Goal: Download file/media

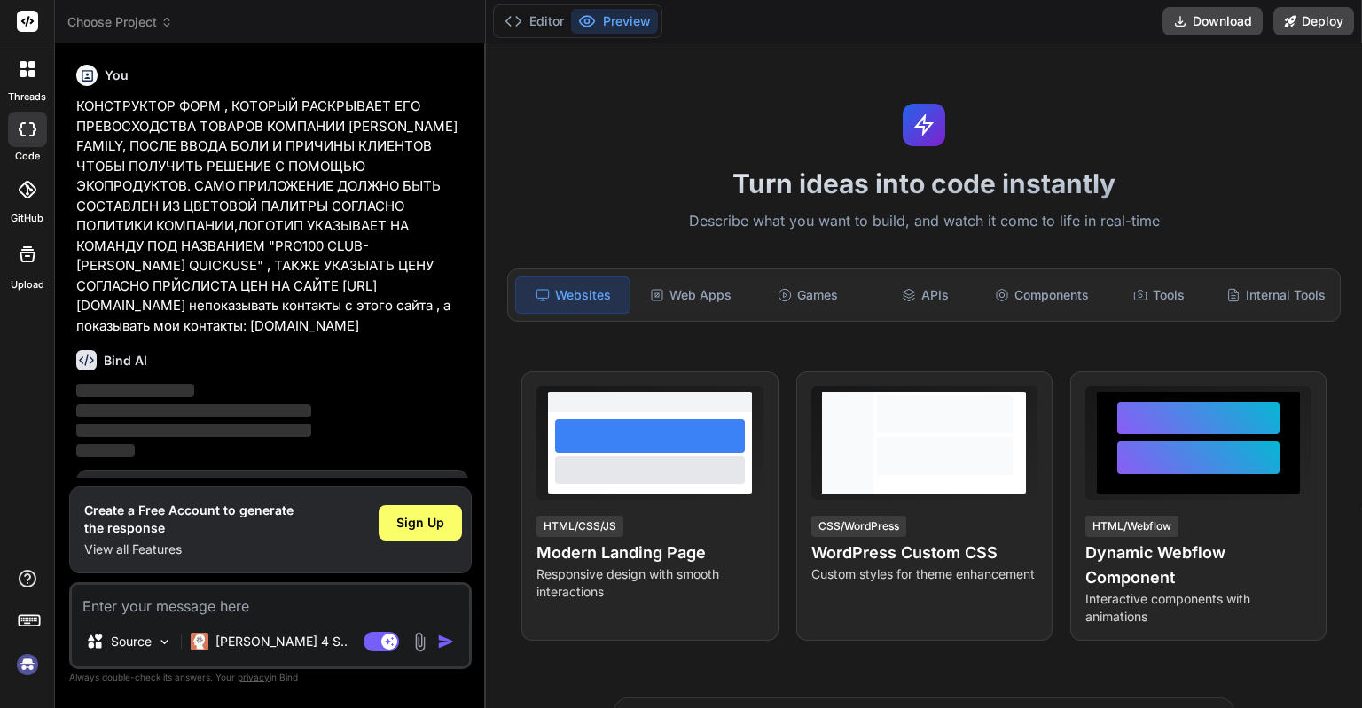
scroll to position [85, 0]
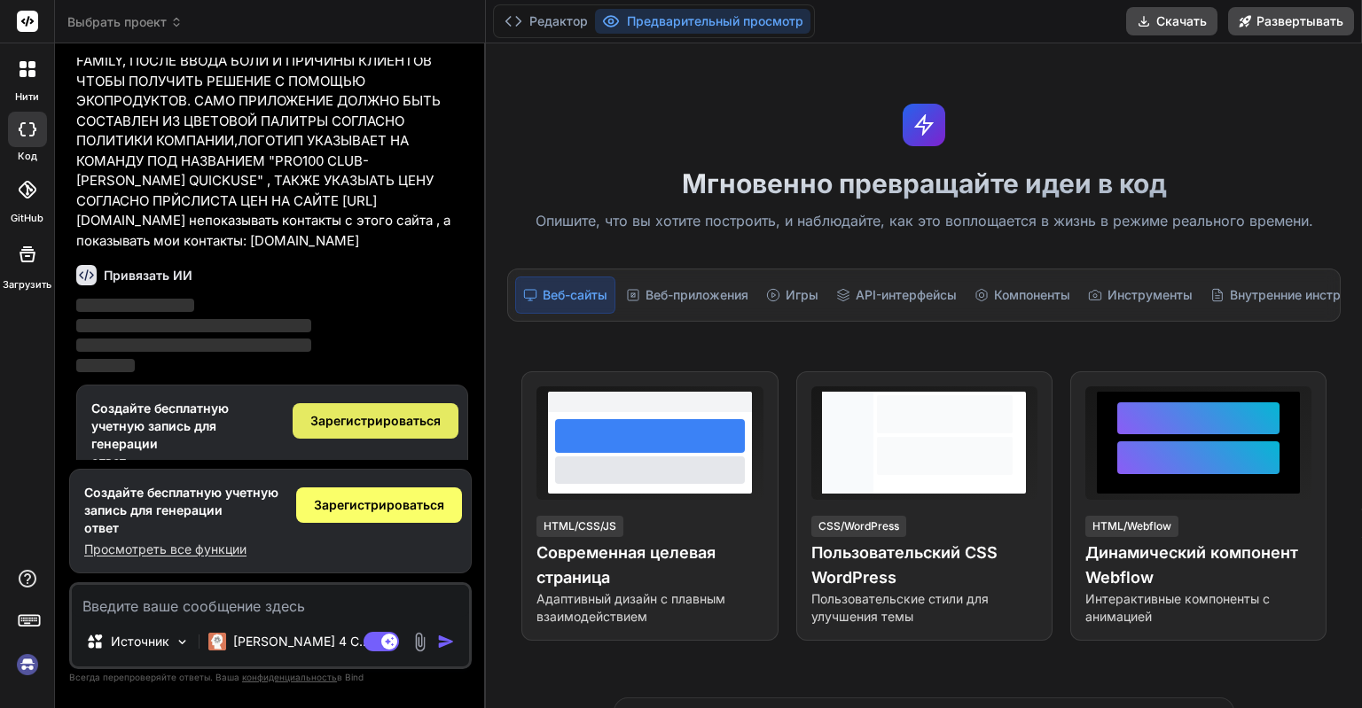
click at [356, 424] on span "Зарегистрироваться" at bounding box center [375, 421] width 130 height 18
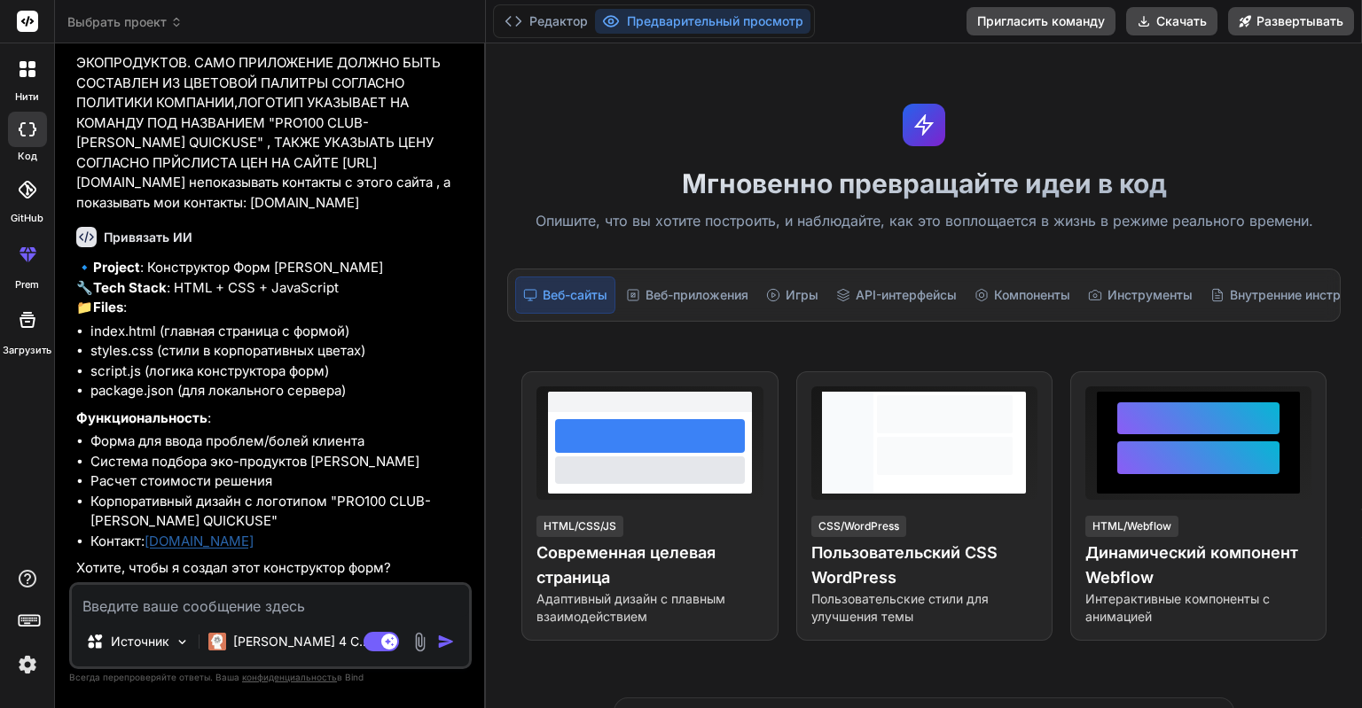
scroll to position [161, 0]
type textarea "x"
click at [232, 613] on textarea at bounding box center [270, 601] width 397 height 32
type textarea "l"
type textarea "x"
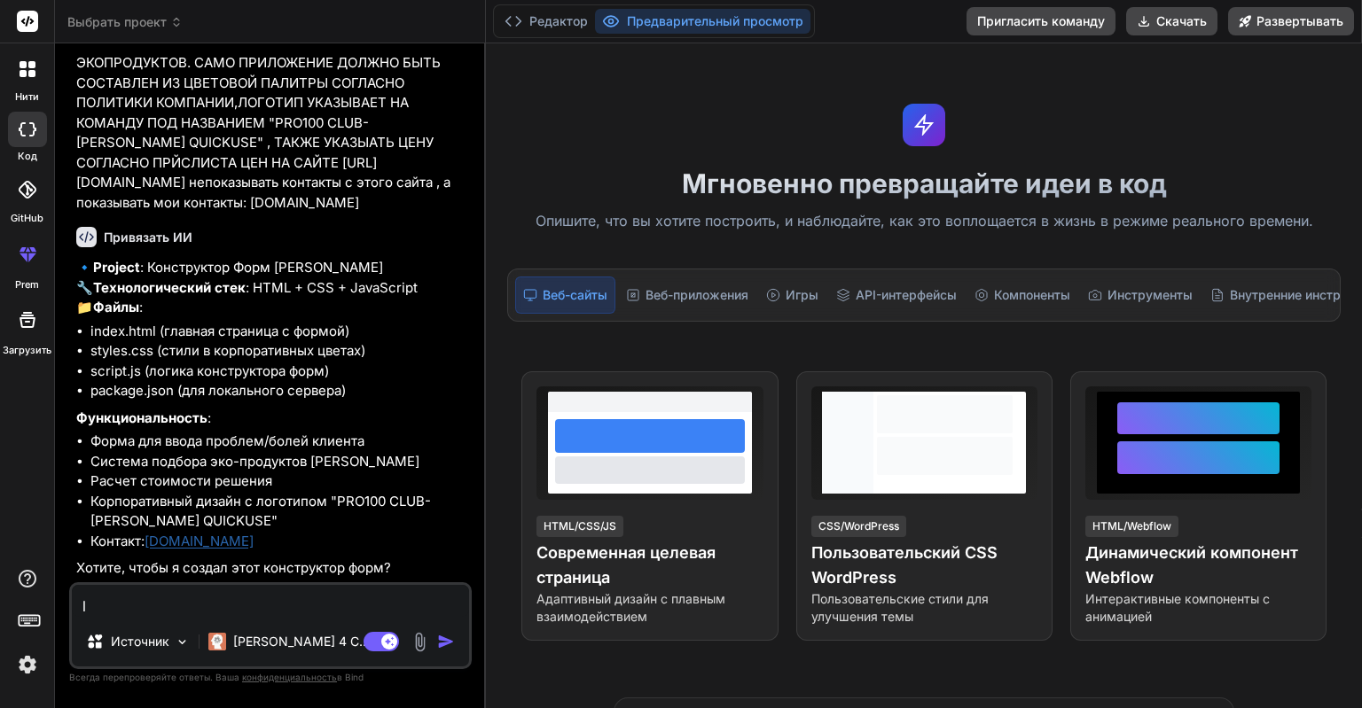
type textarea "lf"
type textarea "x"
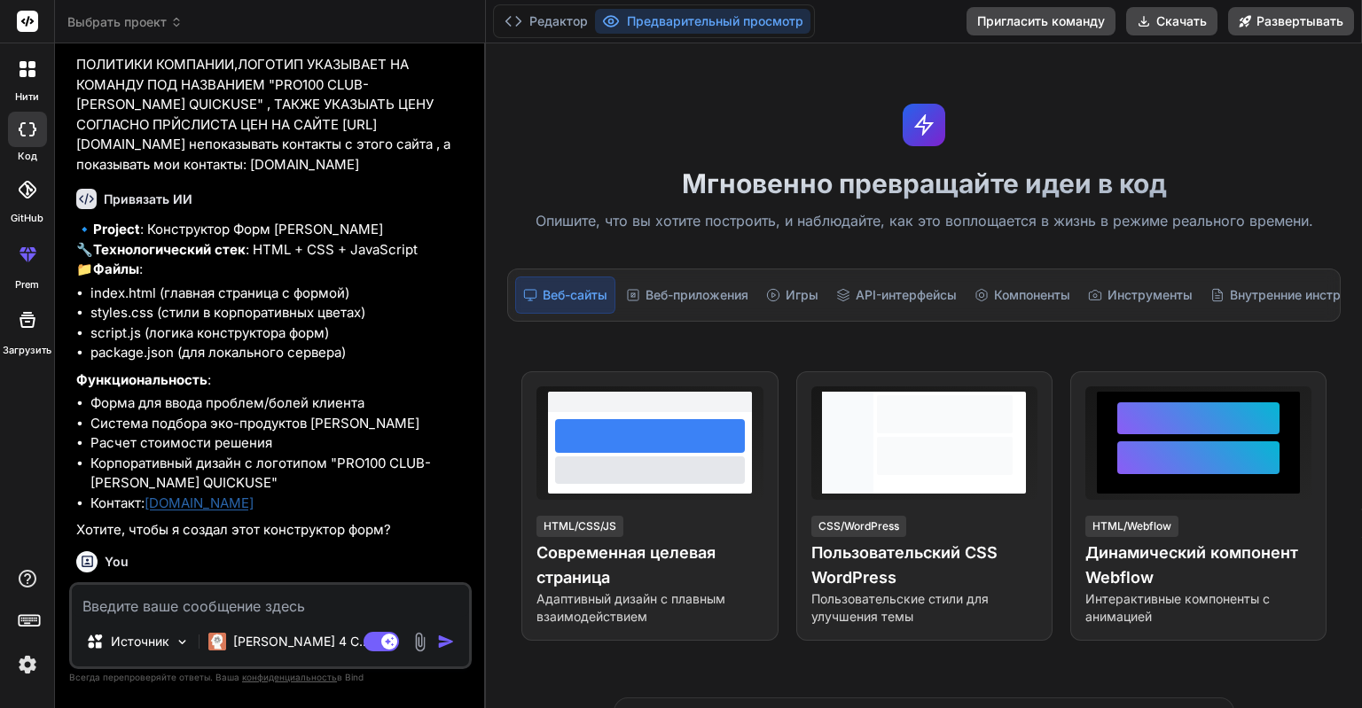
scroll to position [345, 0]
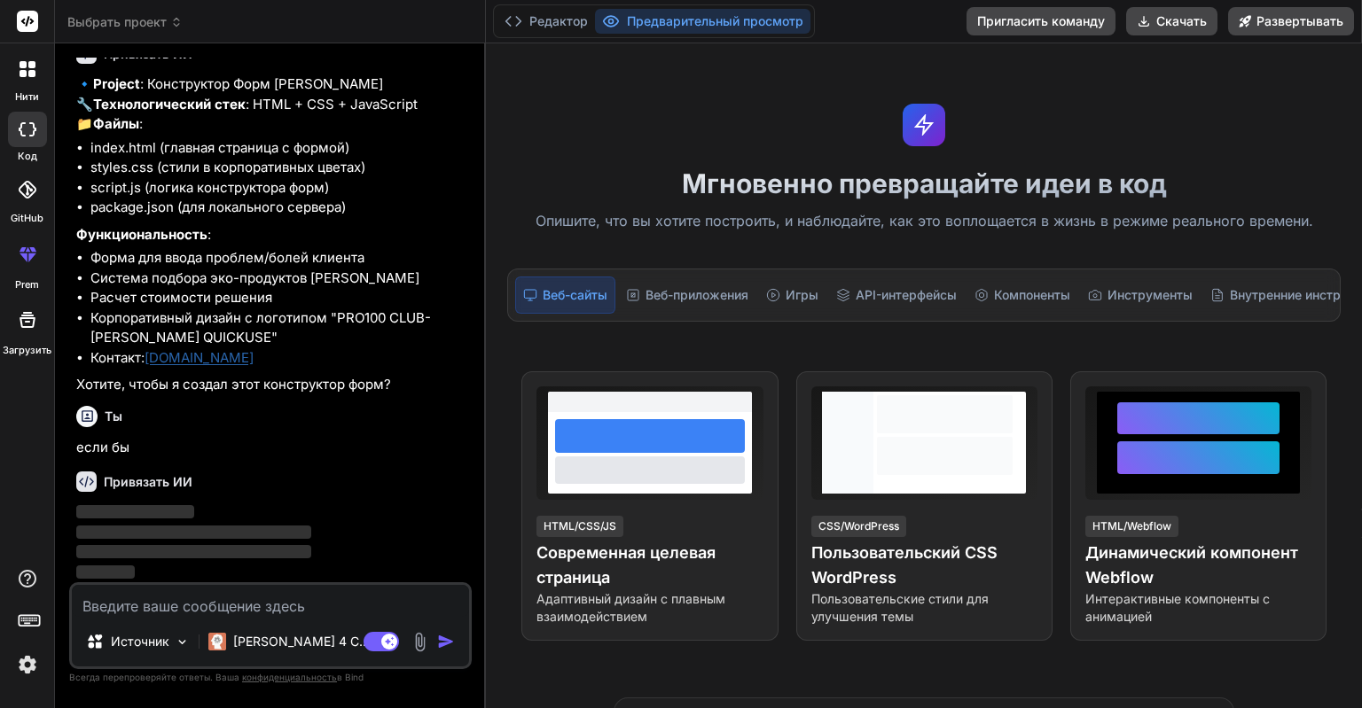
type textarea "д"
type textarea "x"
type textarea "да"
type textarea "x"
type textarea "да"
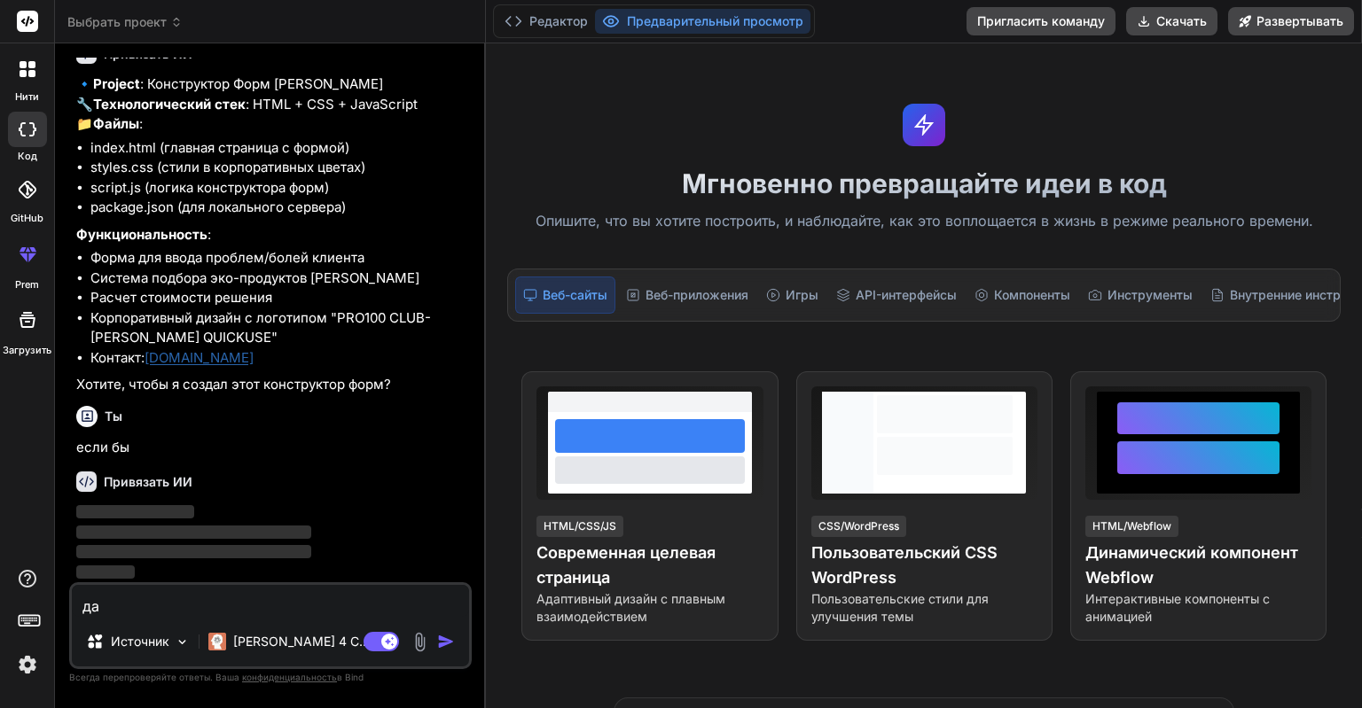
click at [446, 645] on img "button" at bounding box center [446, 642] width 18 height 18
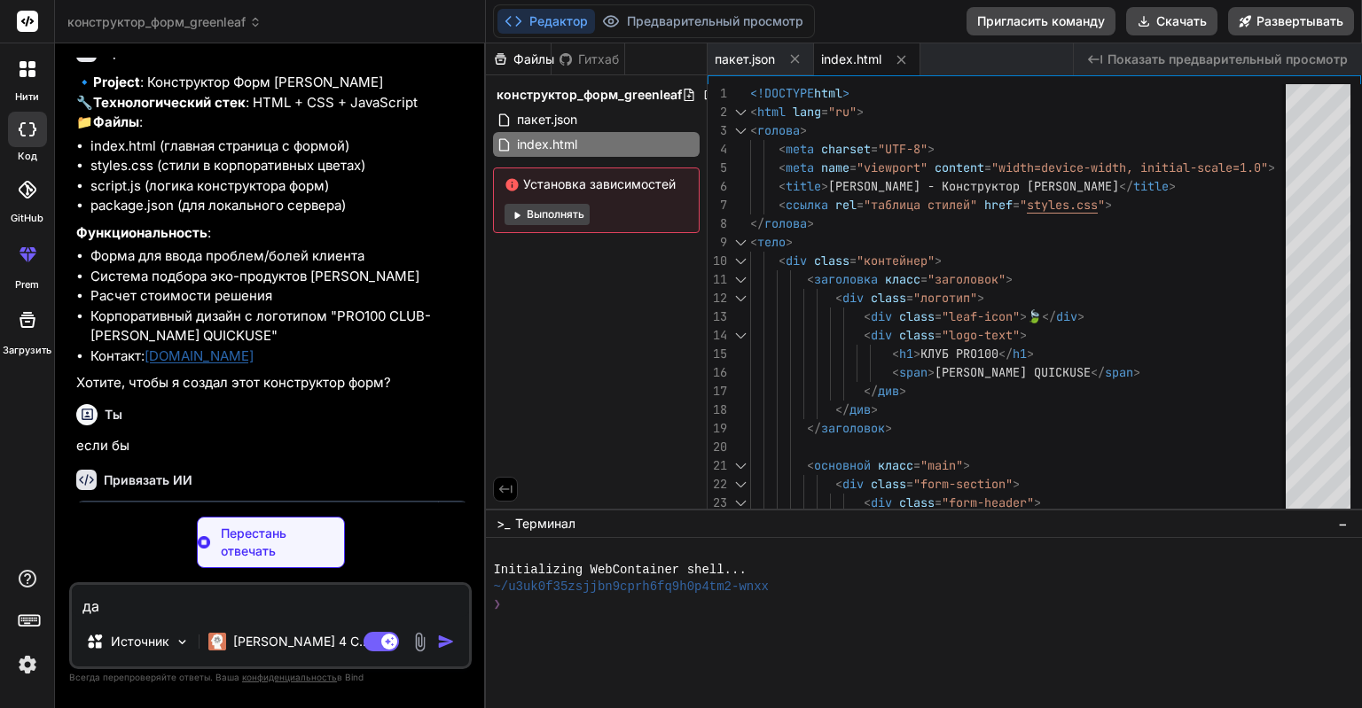
scroll to position [513, 0]
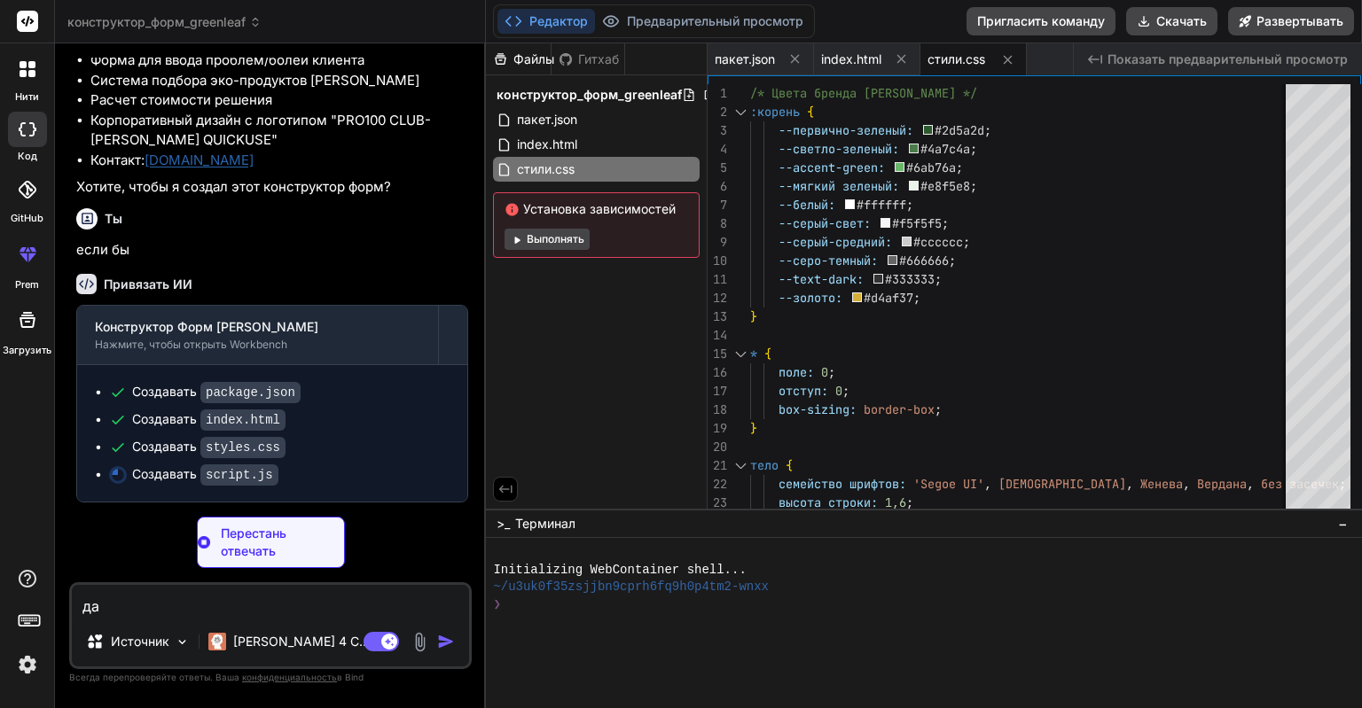
click at [577, 246] on button "Выполнять" at bounding box center [547, 239] width 85 height 21
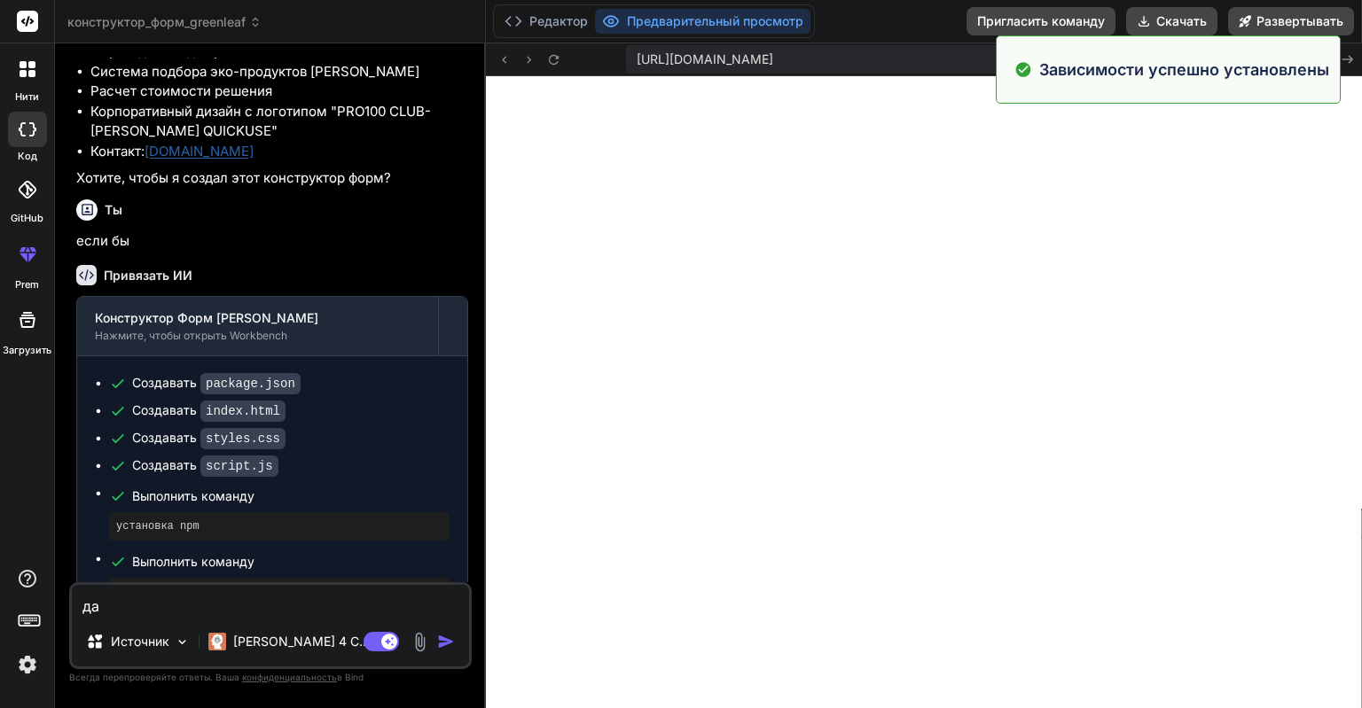
scroll to position [919, 0]
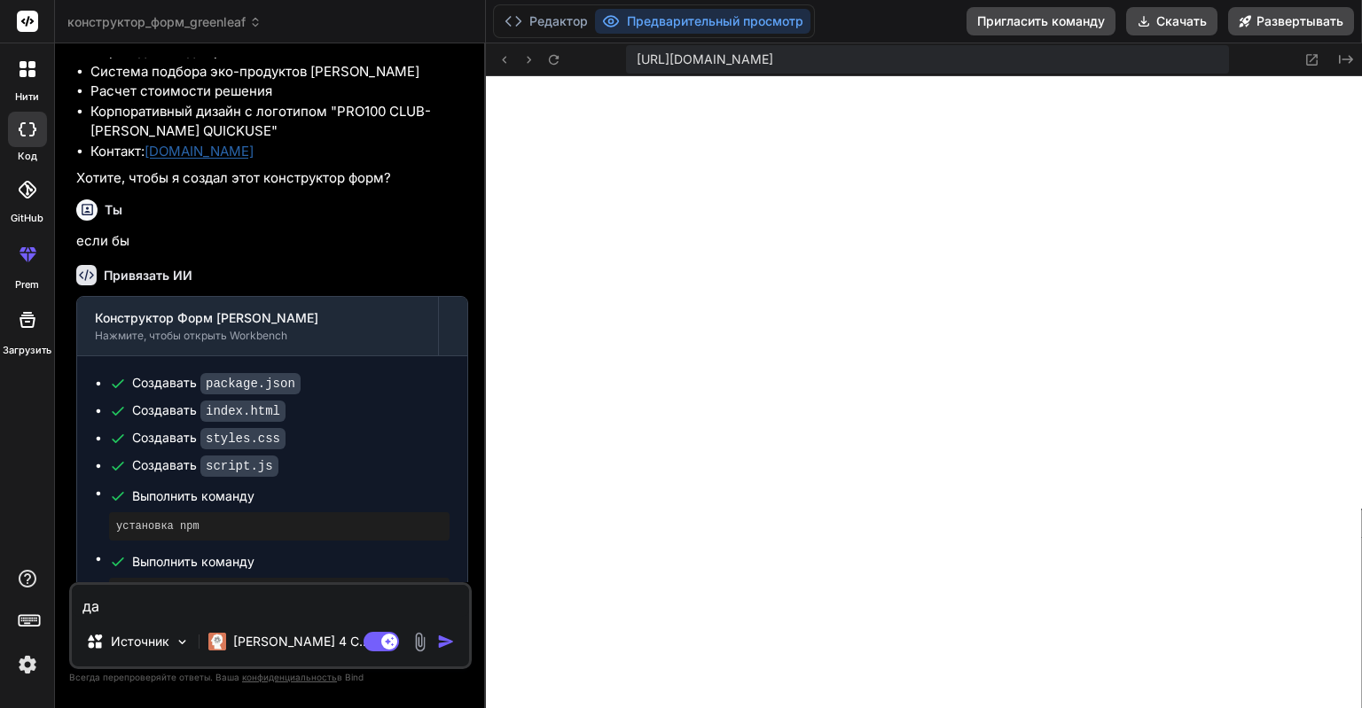
click at [643, 251] on div at bounding box center [924, 392] width 876 height 632
click at [1189, 17] on button "Скачать" at bounding box center [1171, 21] width 91 height 28
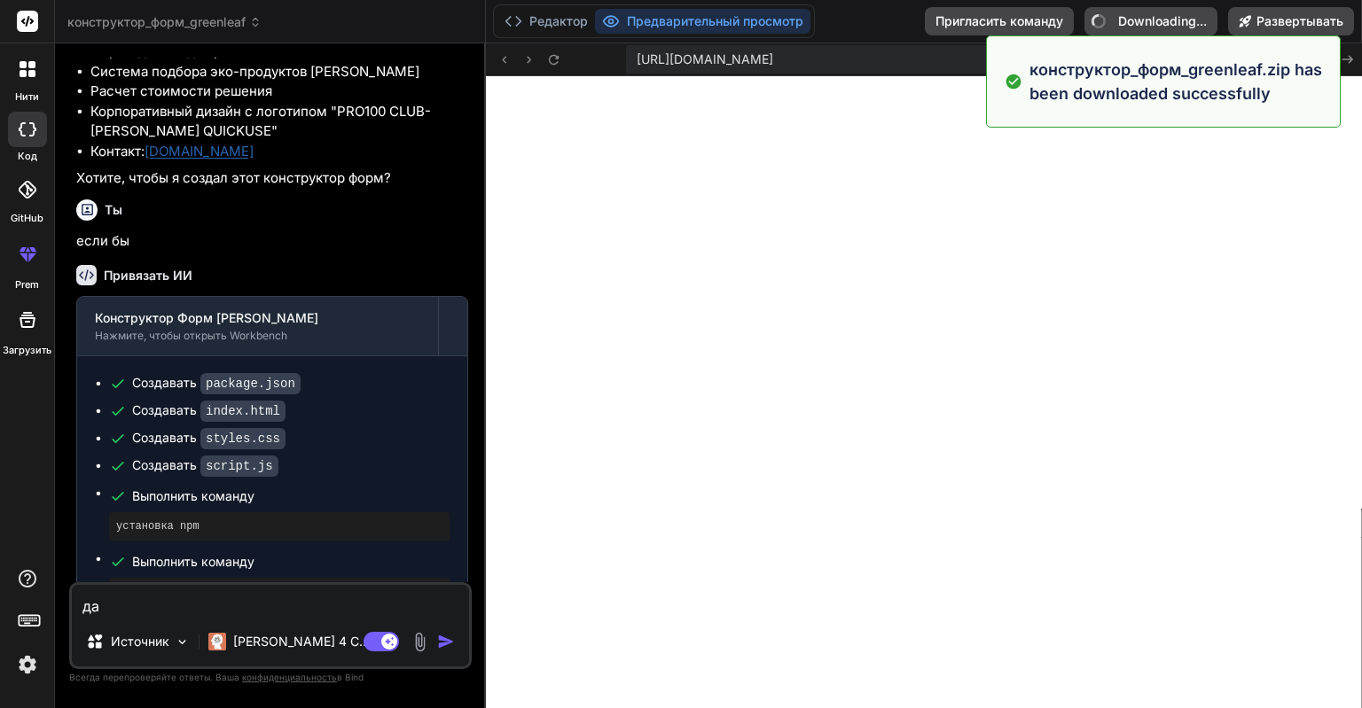
type textarea "x"
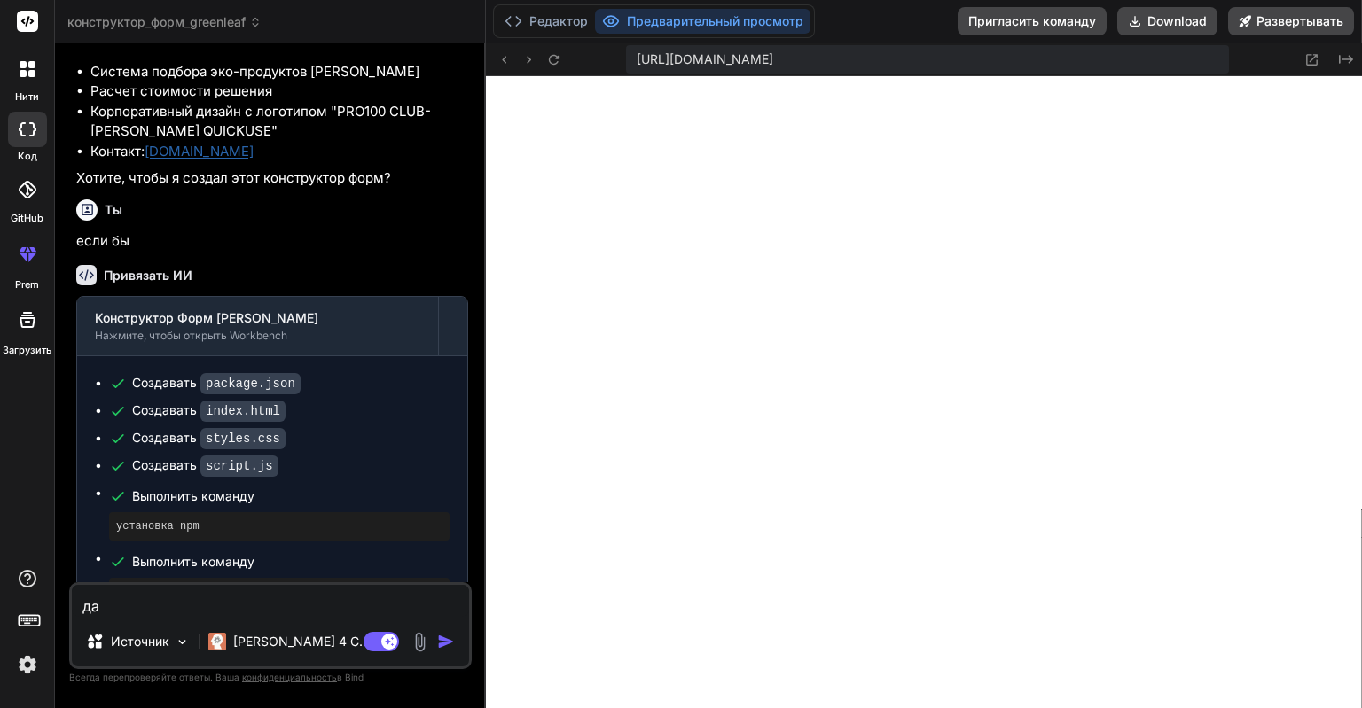
click at [734, 66] on span "[URL][DOMAIN_NAME]" at bounding box center [705, 60] width 137 height 18
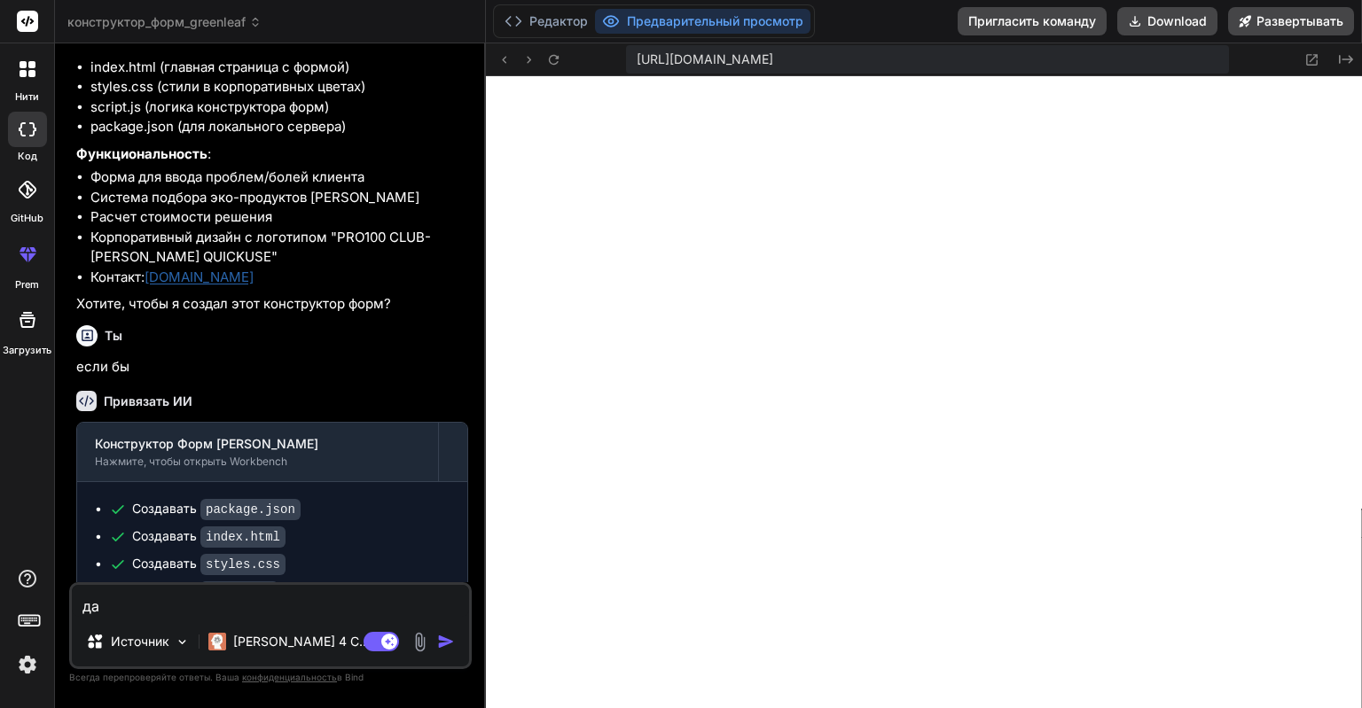
scroll to position [592, 0]
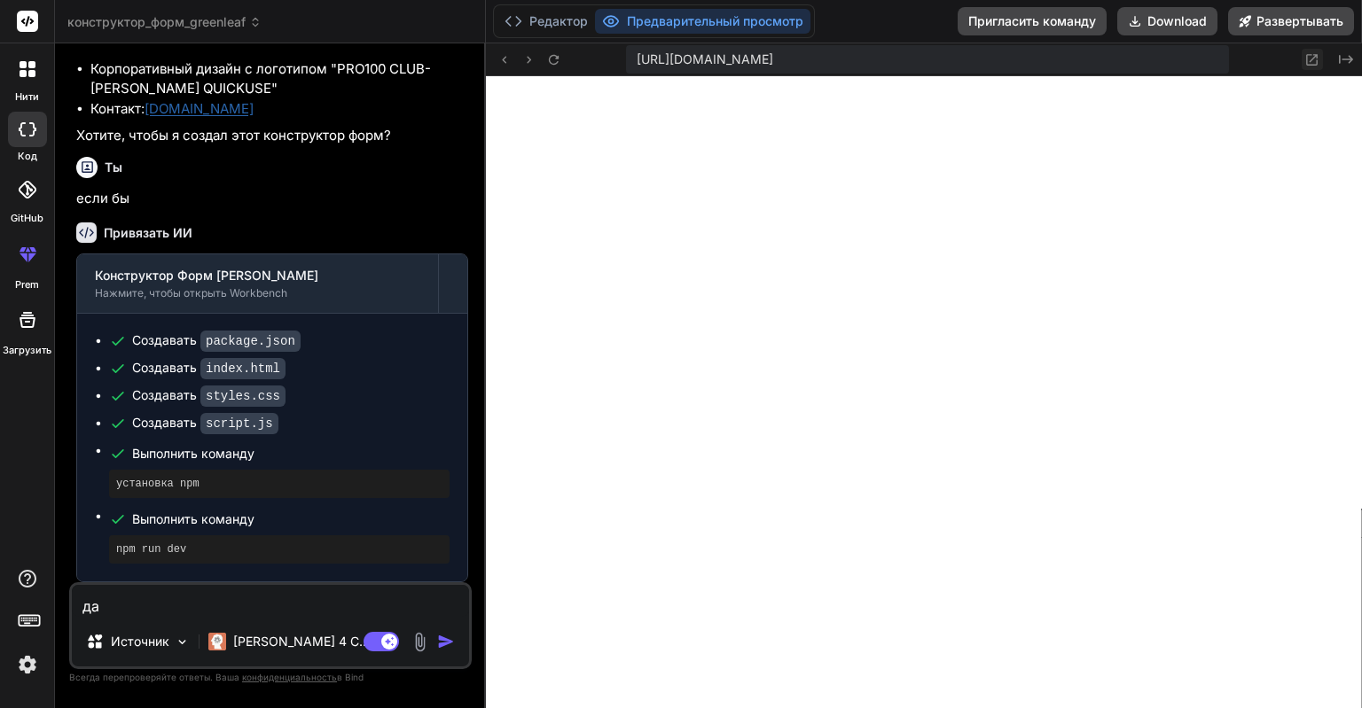
click at [1314, 62] on icon at bounding box center [1311, 59] width 15 height 15
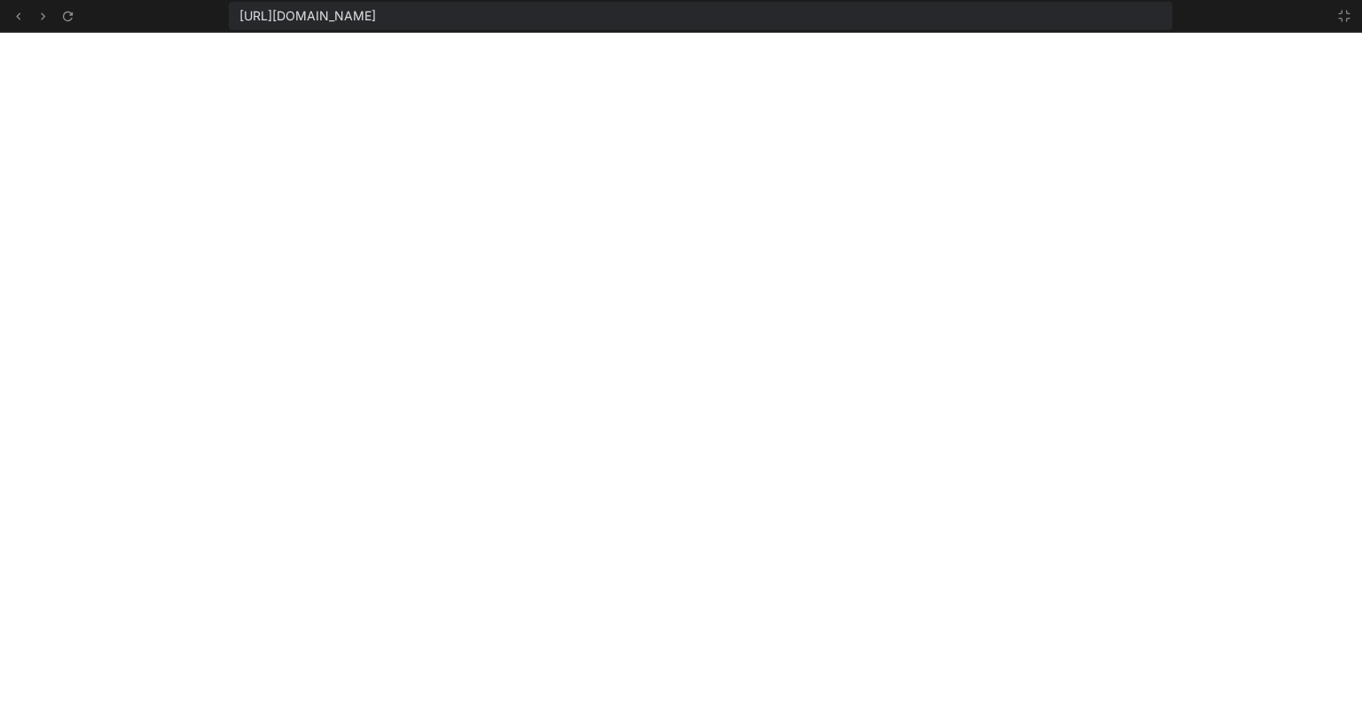
scroll to position [969, 0]
click at [376, 10] on span "[URL][DOMAIN_NAME]" at bounding box center [307, 16] width 137 height 18
click at [376, 11] on span "[URL][DOMAIN_NAME]" at bounding box center [307, 16] width 137 height 18
click at [376, 12] on span "[URL][DOMAIN_NAME]" at bounding box center [307, 16] width 137 height 18
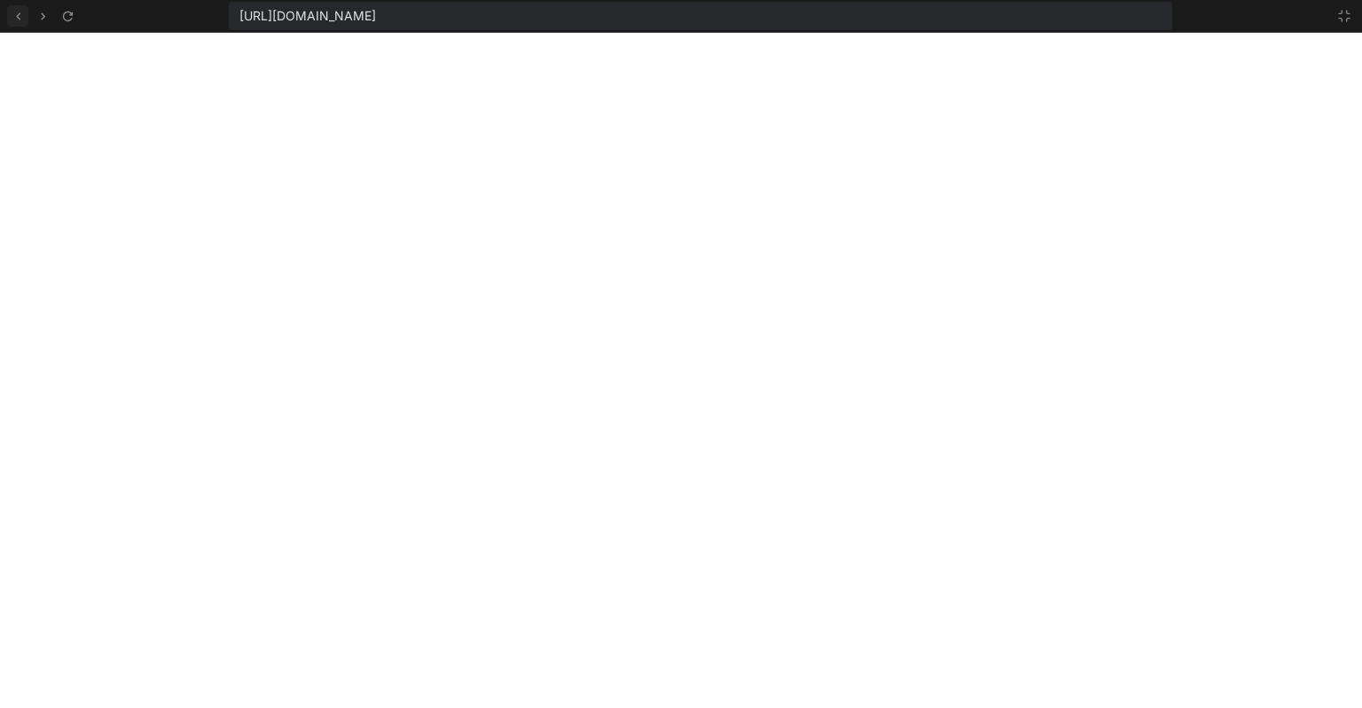
click at [20, 15] on icon at bounding box center [18, 16] width 15 height 15
click at [19, 11] on icon at bounding box center [18, 16] width 15 height 15
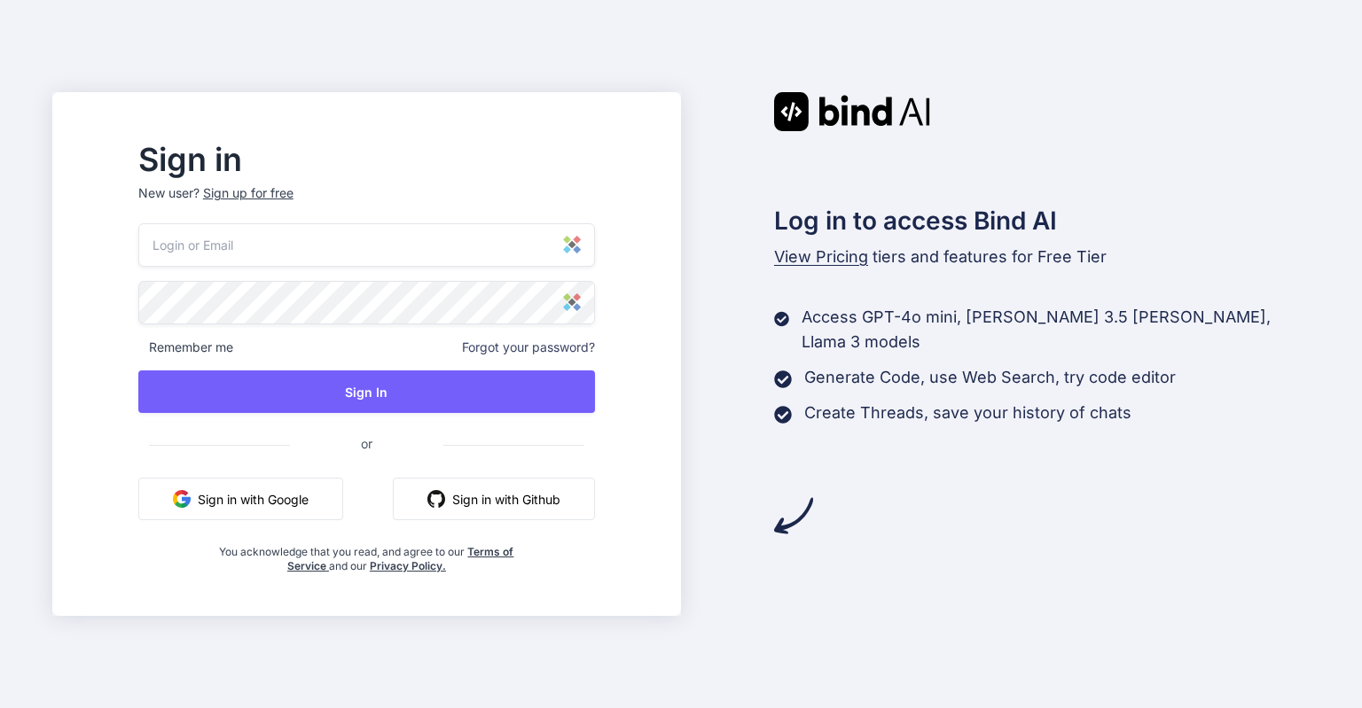
click at [308, 494] on button "Sign in with Google" at bounding box center [240, 499] width 205 height 43
